Goal: Task Accomplishment & Management: Complete application form

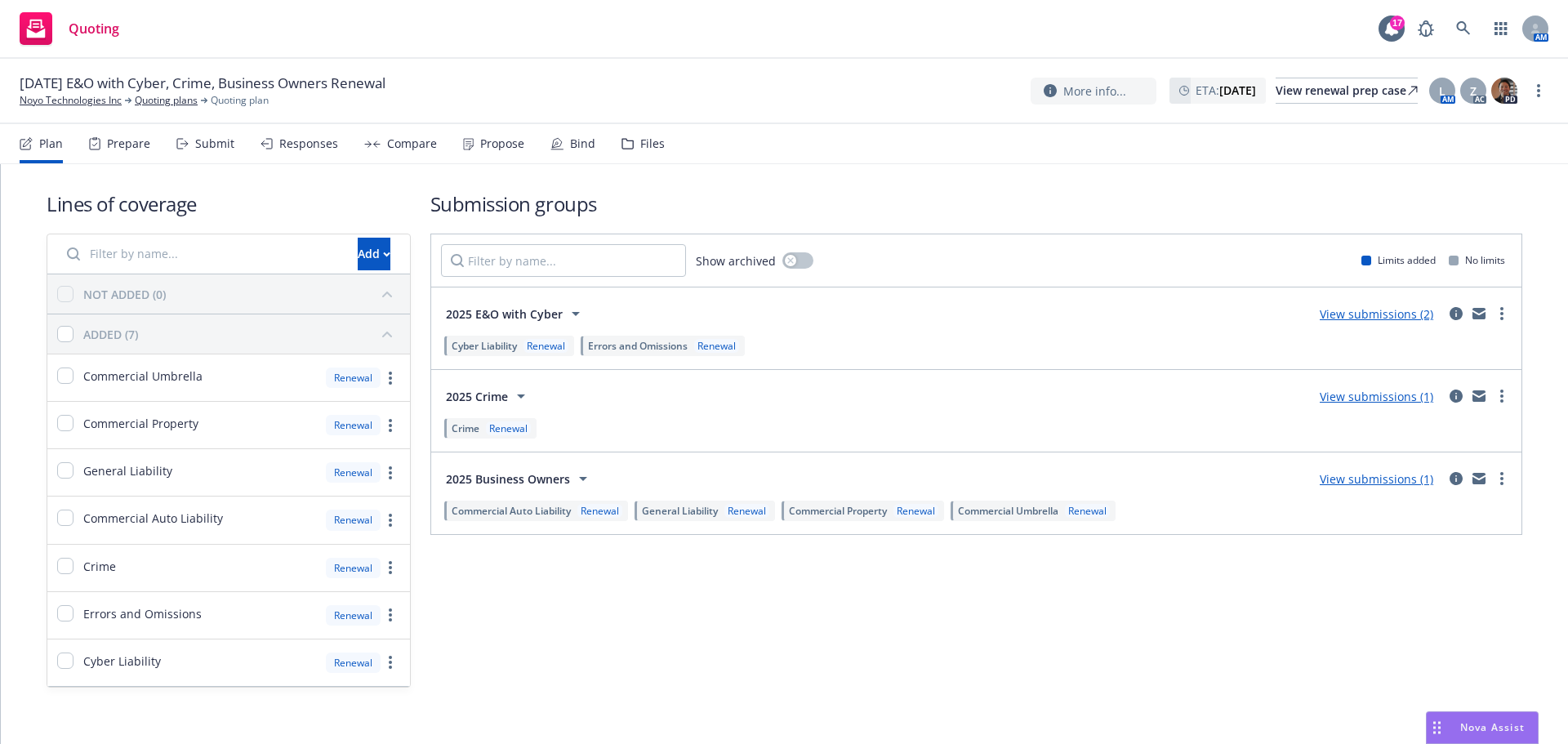
click at [186, 139] on icon at bounding box center [183, 143] width 12 height 11
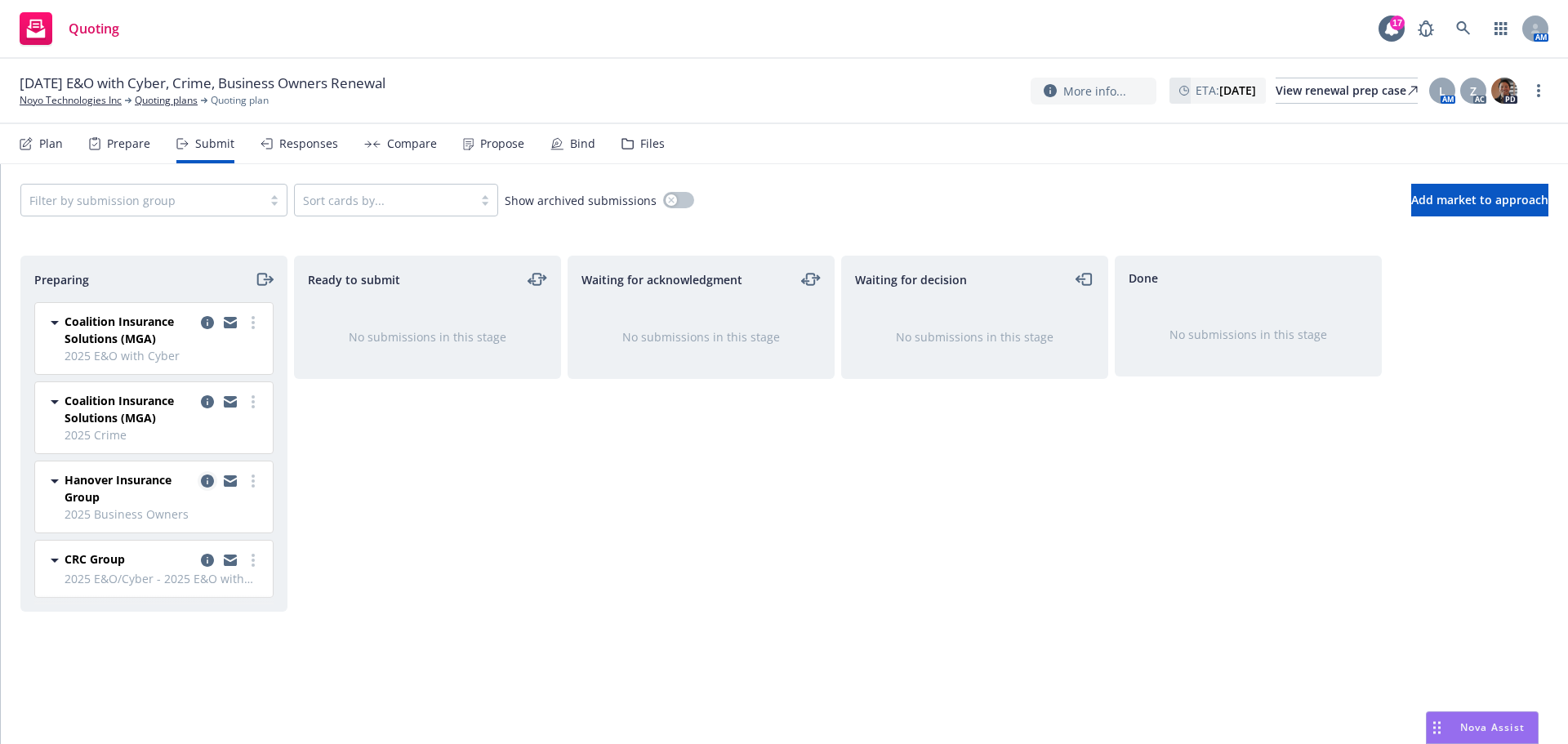
click at [204, 482] on icon "copy logging email" at bounding box center [207, 481] width 13 height 13
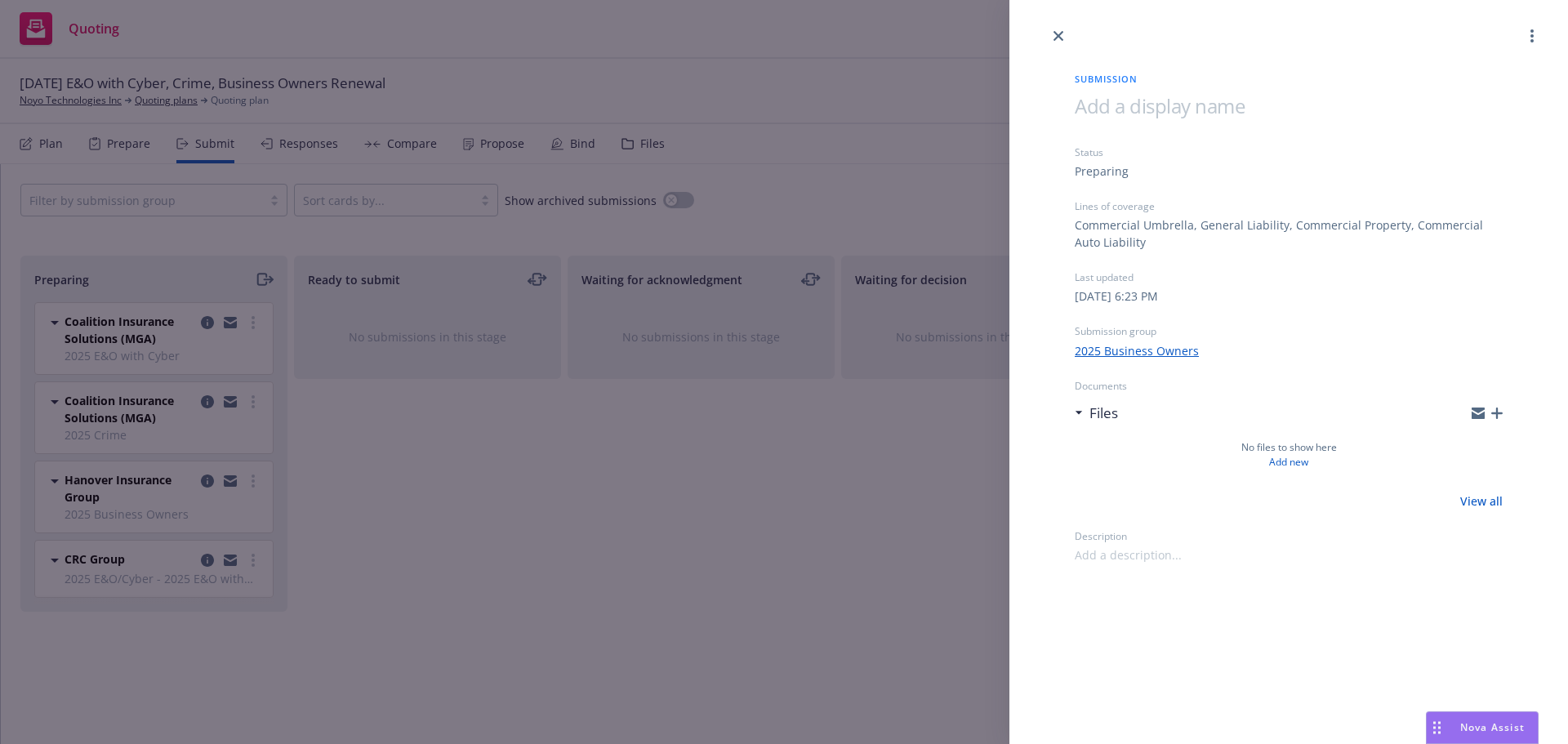
click at [1541, 24] on div at bounding box center [1288, 23] width 558 height 46
click at [1531, 30] on icon "more" at bounding box center [1532, 36] width 3 height 13
click at [184, 226] on div "Submission Status Preparing Lines of coverage Commercial Umbrella, General Liab…" at bounding box center [784, 372] width 1568 height 744
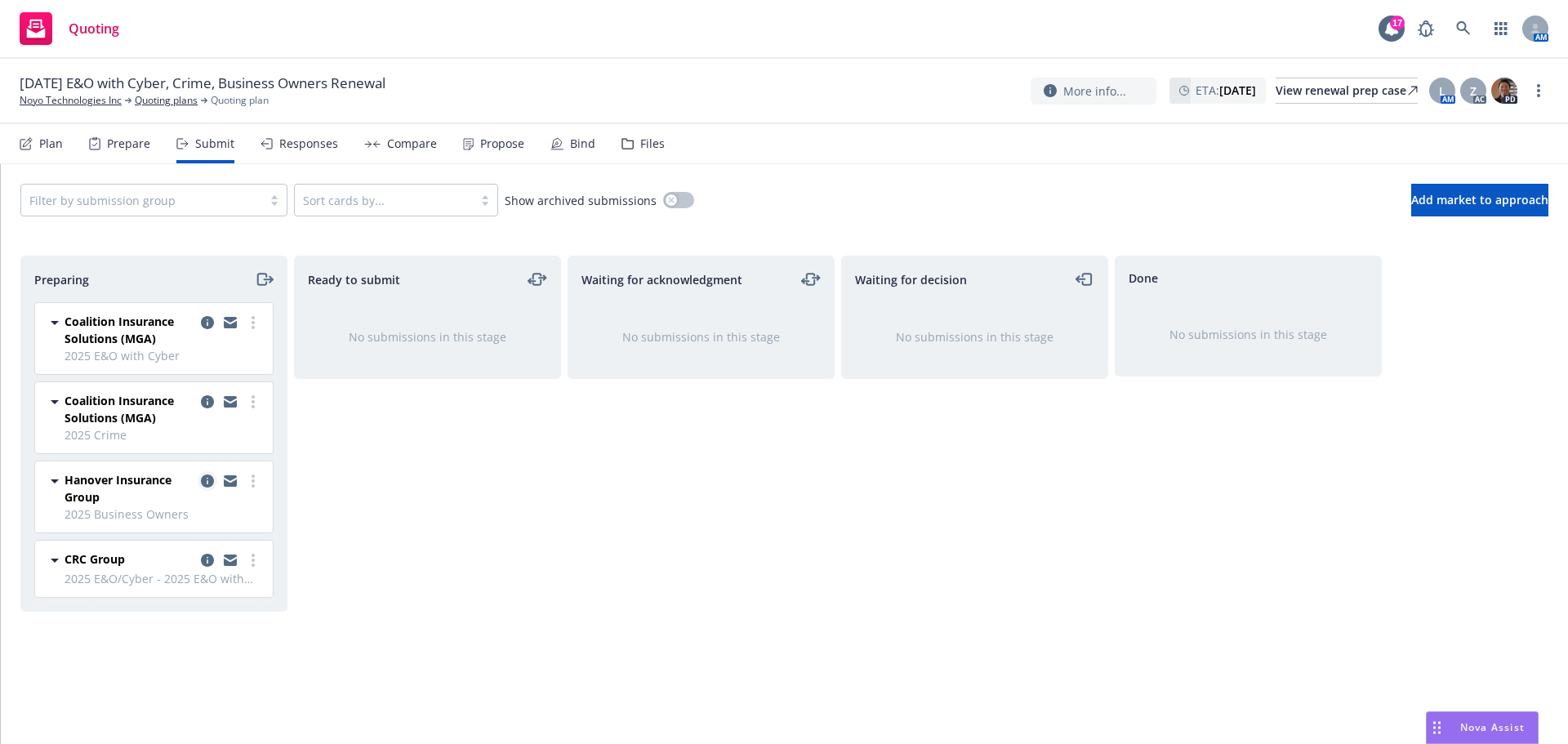
click at [211, 484] on icon "copy logging email" at bounding box center [207, 481] width 13 height 13
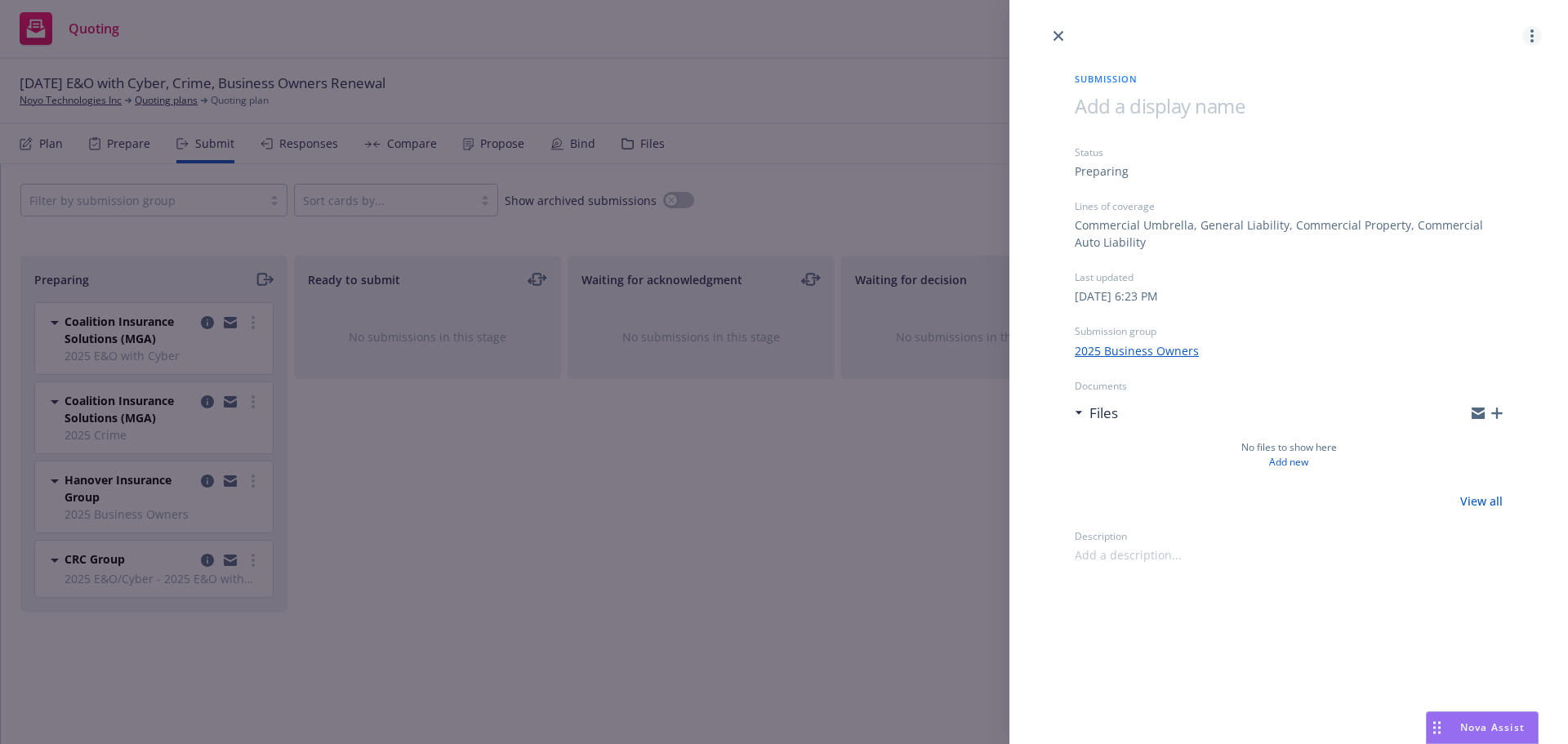
click at [1539, 40] on link "more" at bounding box center [1532, 36] width 20 height 20
click at [1063, 31] on icon "close" at bounding box center [1058, 36] width 10 height 10
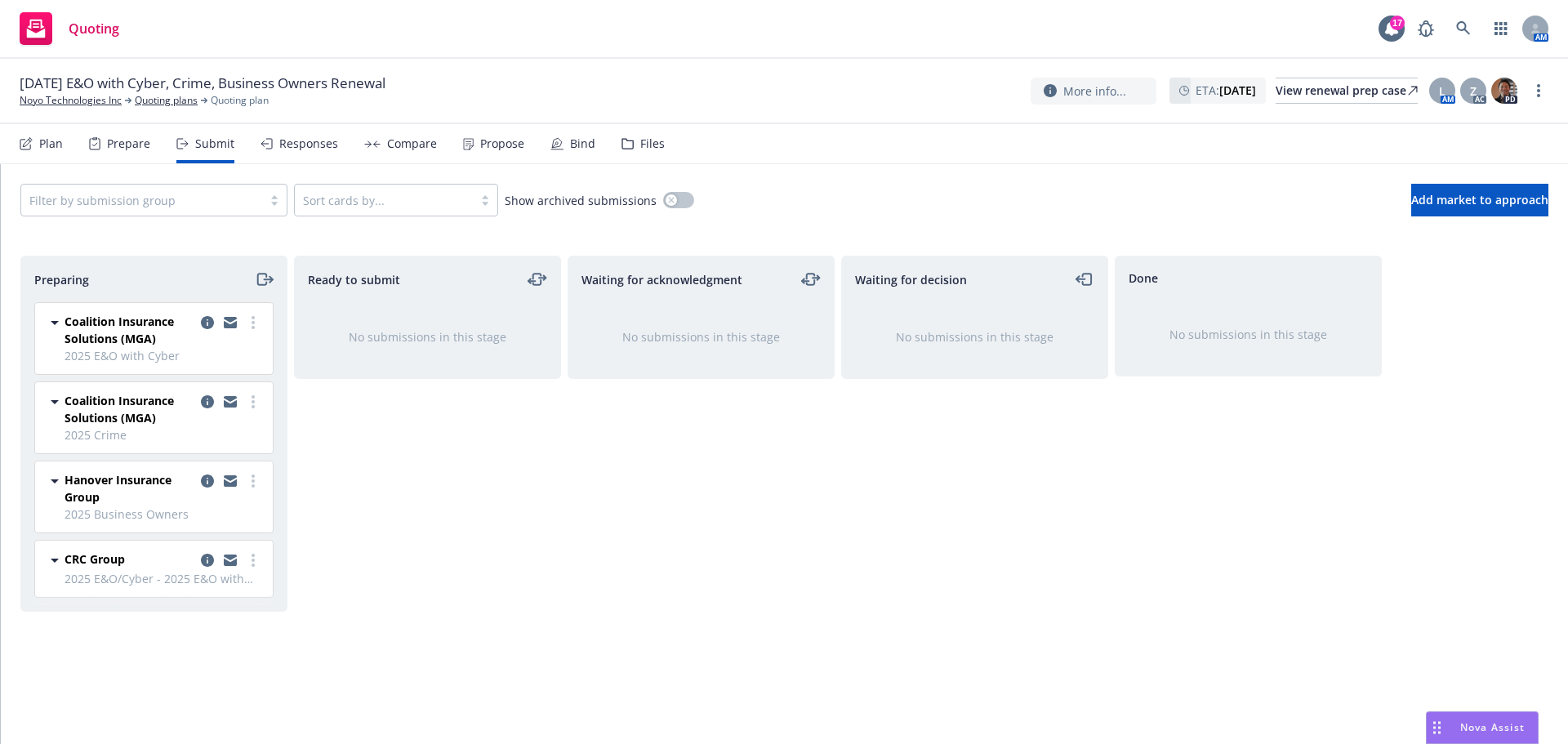
click at [37, 144] on div "Plan" at bounding box center [42, 144] width 44 height 39
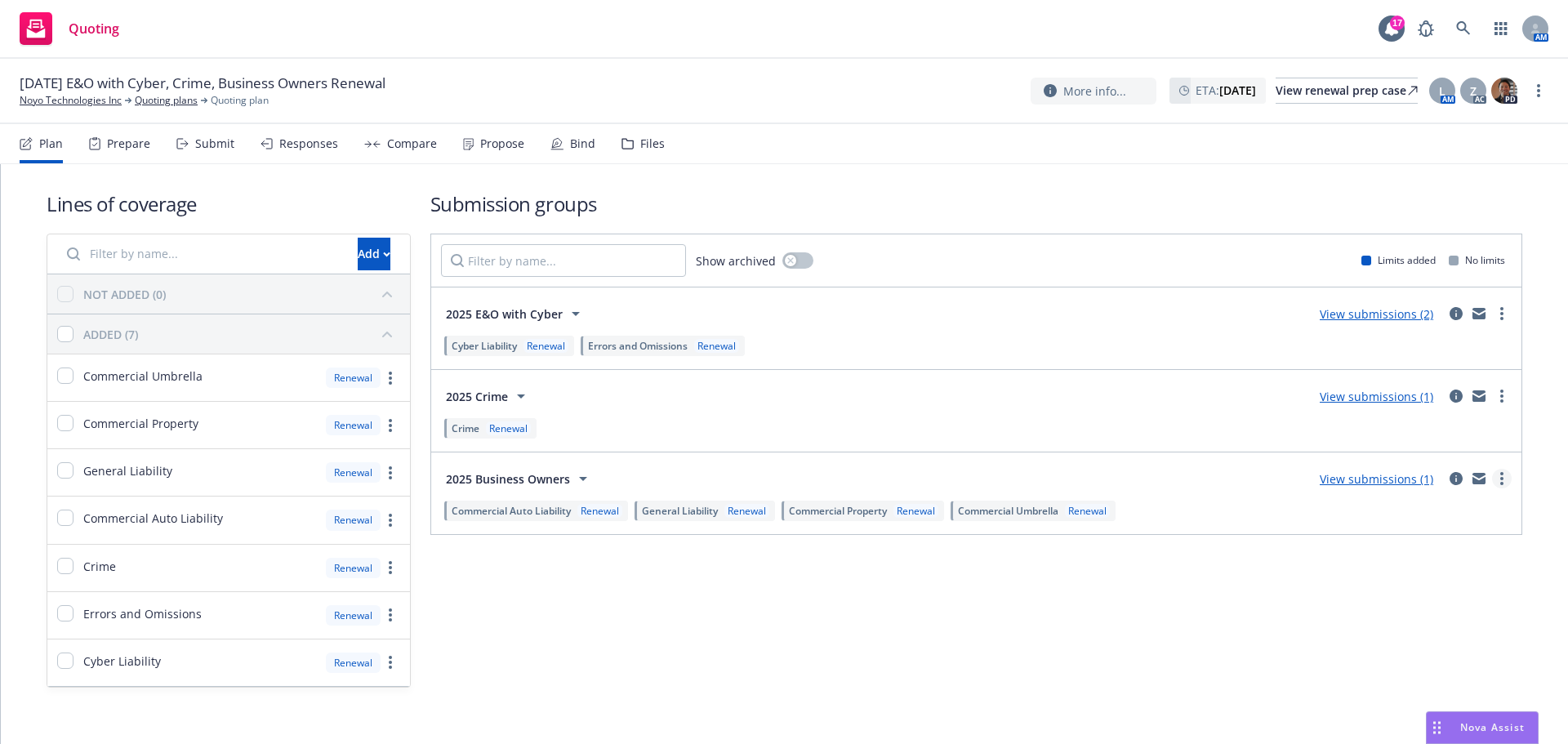
click at [1498, 483] on link "more" at bounding box center [1502, 478] width 20 height 20
